Goal: Use online tool/utility: Utilize a website feature to perform a specific function

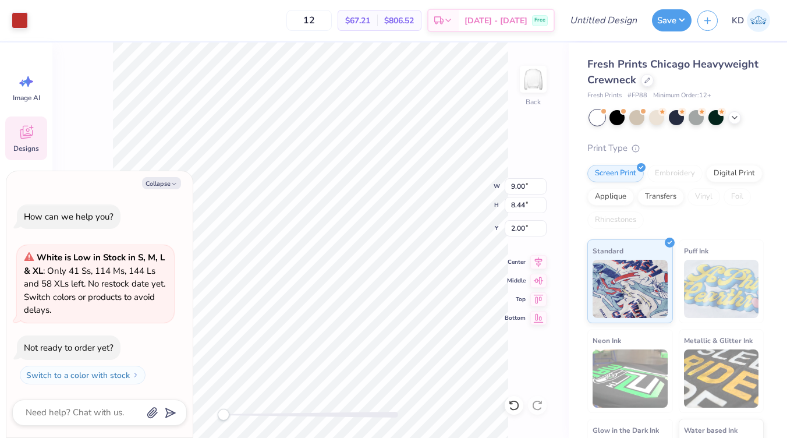
type textarea "x"
type input "2.27"
type input "1.90"
type input "8.38"
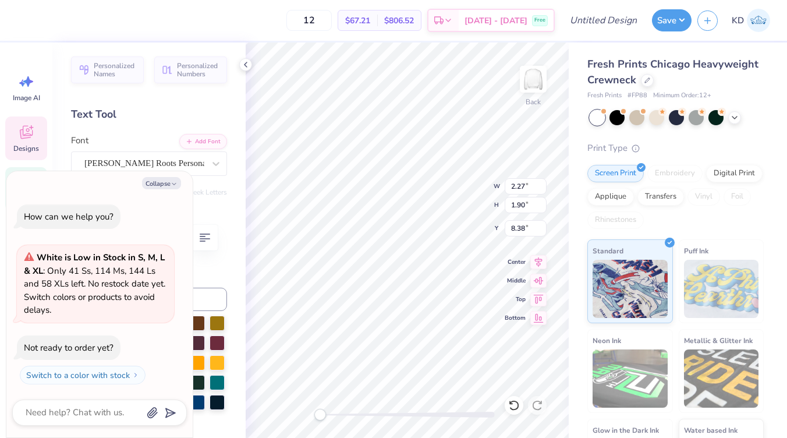
type textarea "x"
type textarea "s"
type textarea "x"
type textarea "su"
type textarea "x"
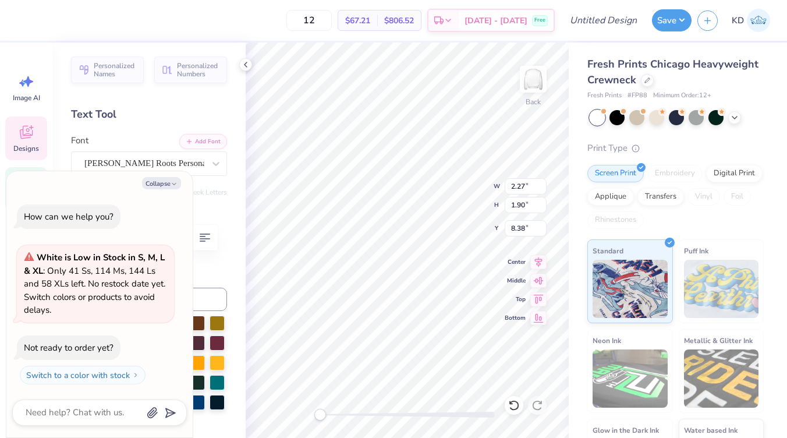
type textarea "sur"
type textarea "x"
type textarea "surf"
click at [250, 64] on div at bounding box center [245, 64] width 13 height 13
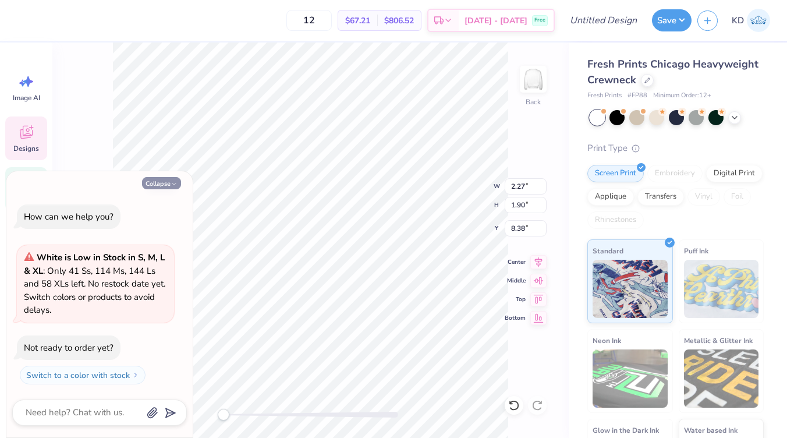
click at [160, 183] on button "Collapse" at bounding box center [161, 183] width 39 height 12
type textarea "x"
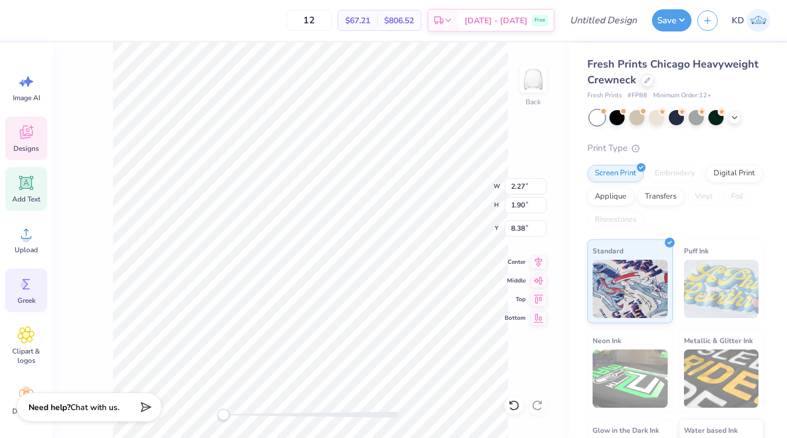
scroll to position [8, 0]
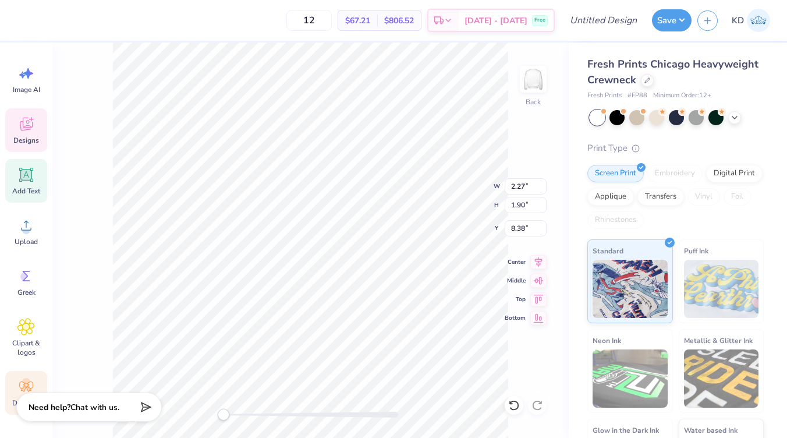
click at [19, 381] on icon at bounding box center [25, 386] width 17 height 17
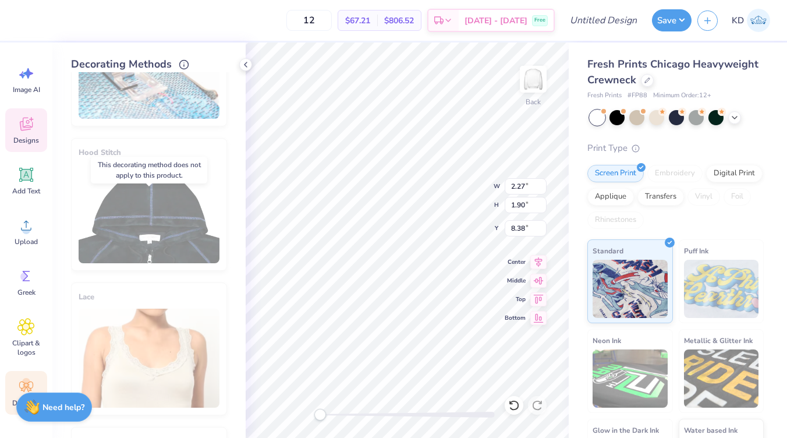
scroll to position [0, 0]
